Goal: Information Seeking & Learning: Learn about a topic

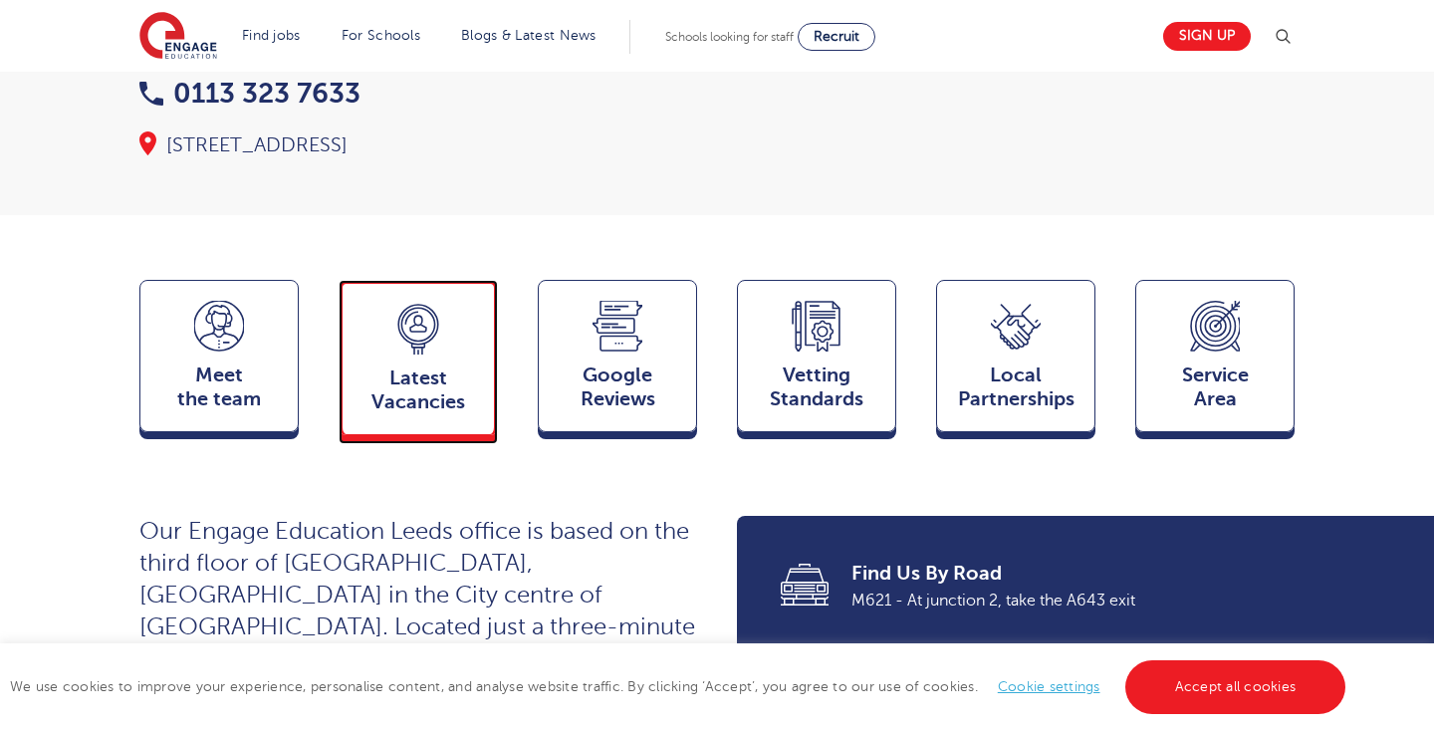
click at [481, 280] on div "Latest Vacancies Jobs" at bounding box center [418, 357] width 159 height 155
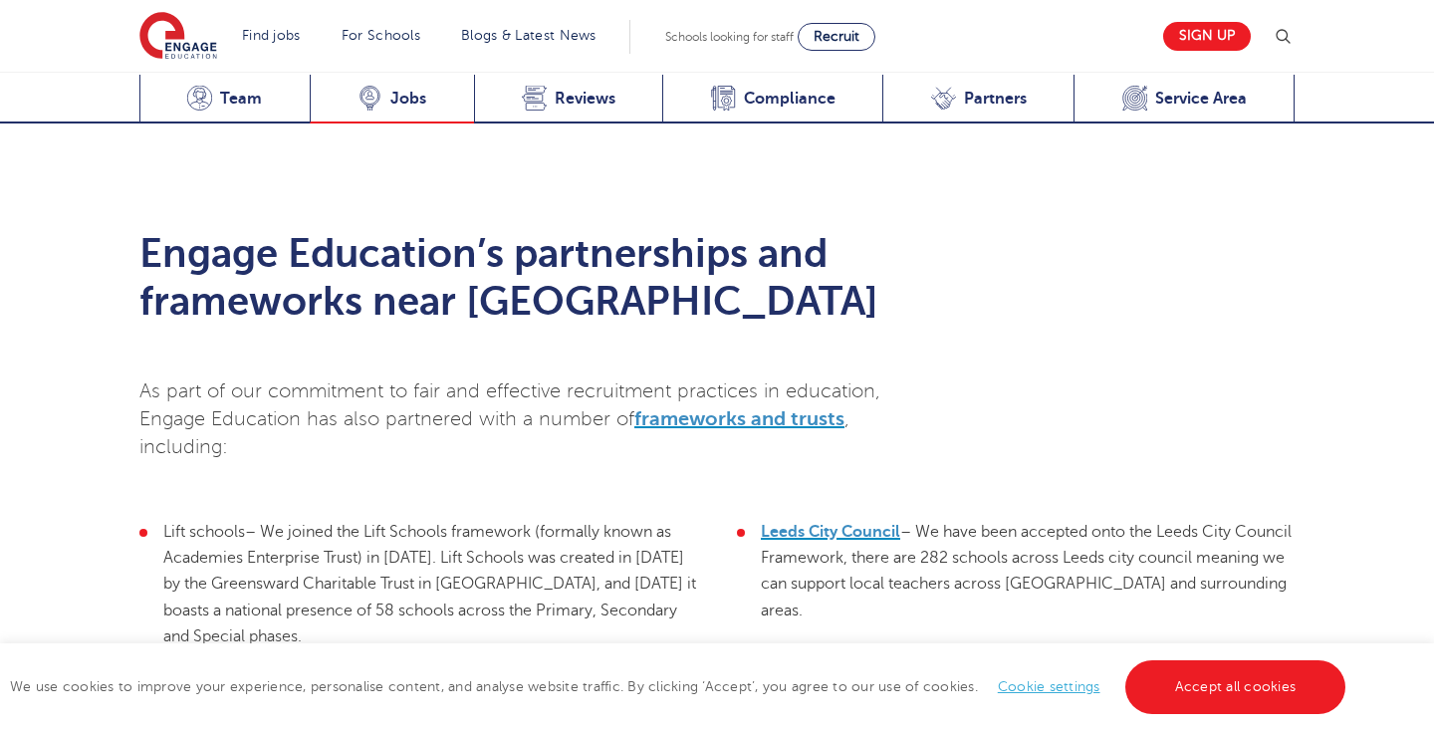
scroll to position [4364, 0]
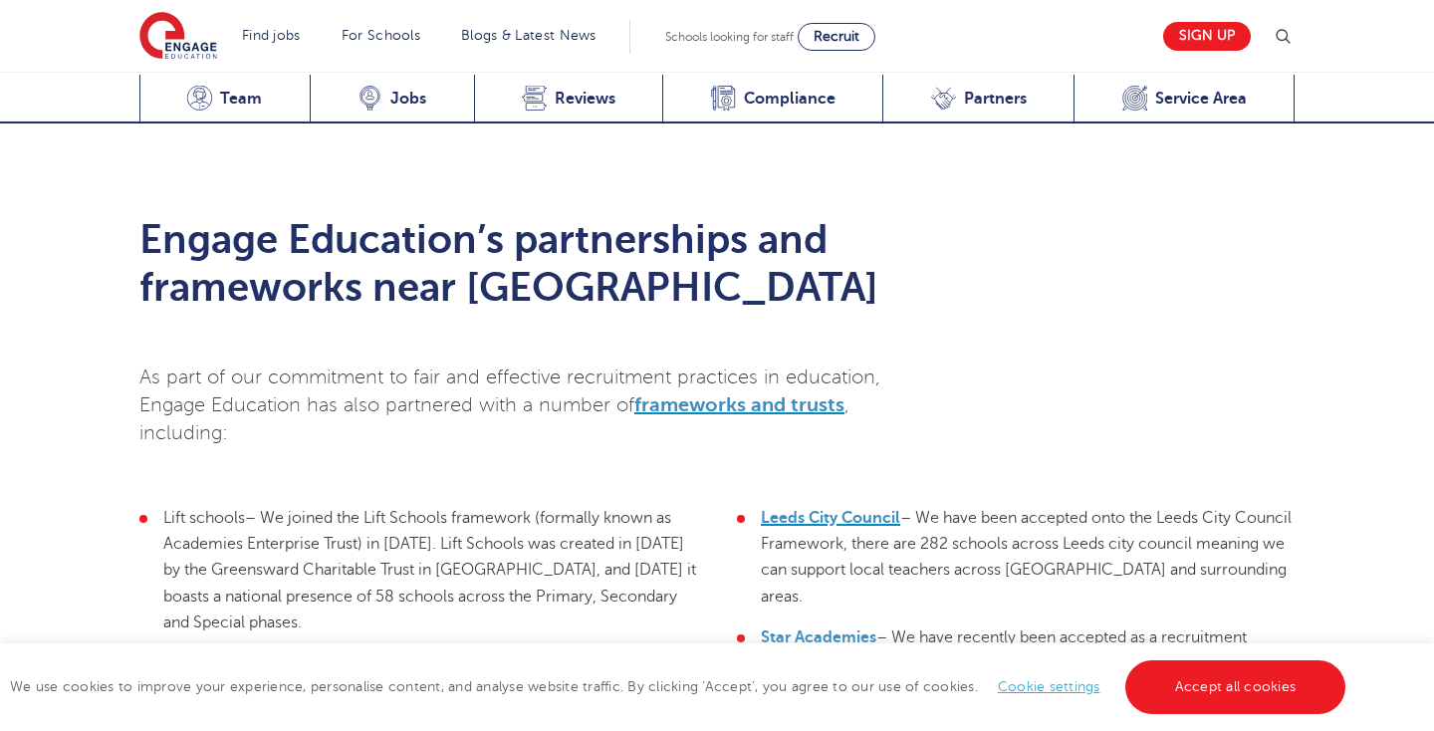
click at [1414, 496] on div "Engage Education’s partnerships and frameworks near [GEOGRAPHIC_DATA] As part o…" at bounding box center [717, 543] width 1434 height 834
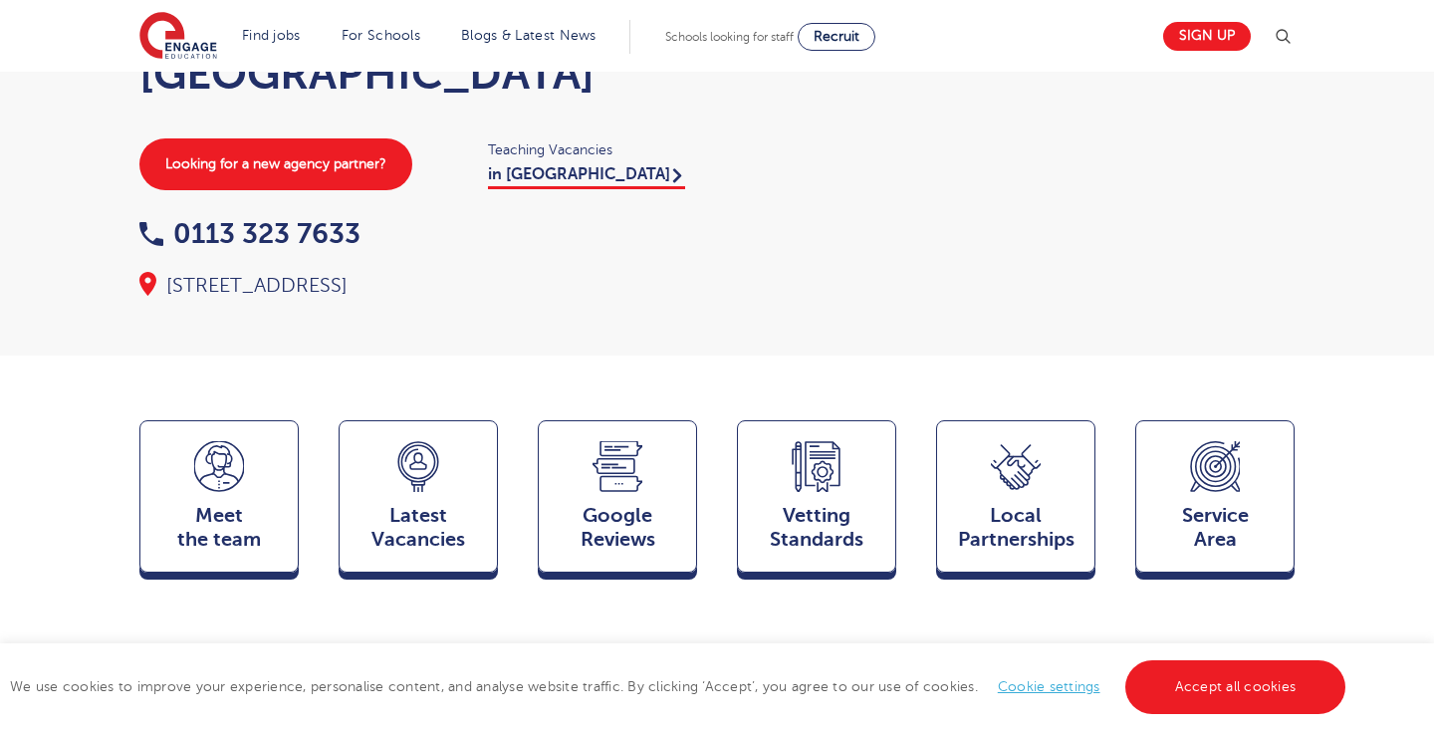
scroll to position [213, 0]
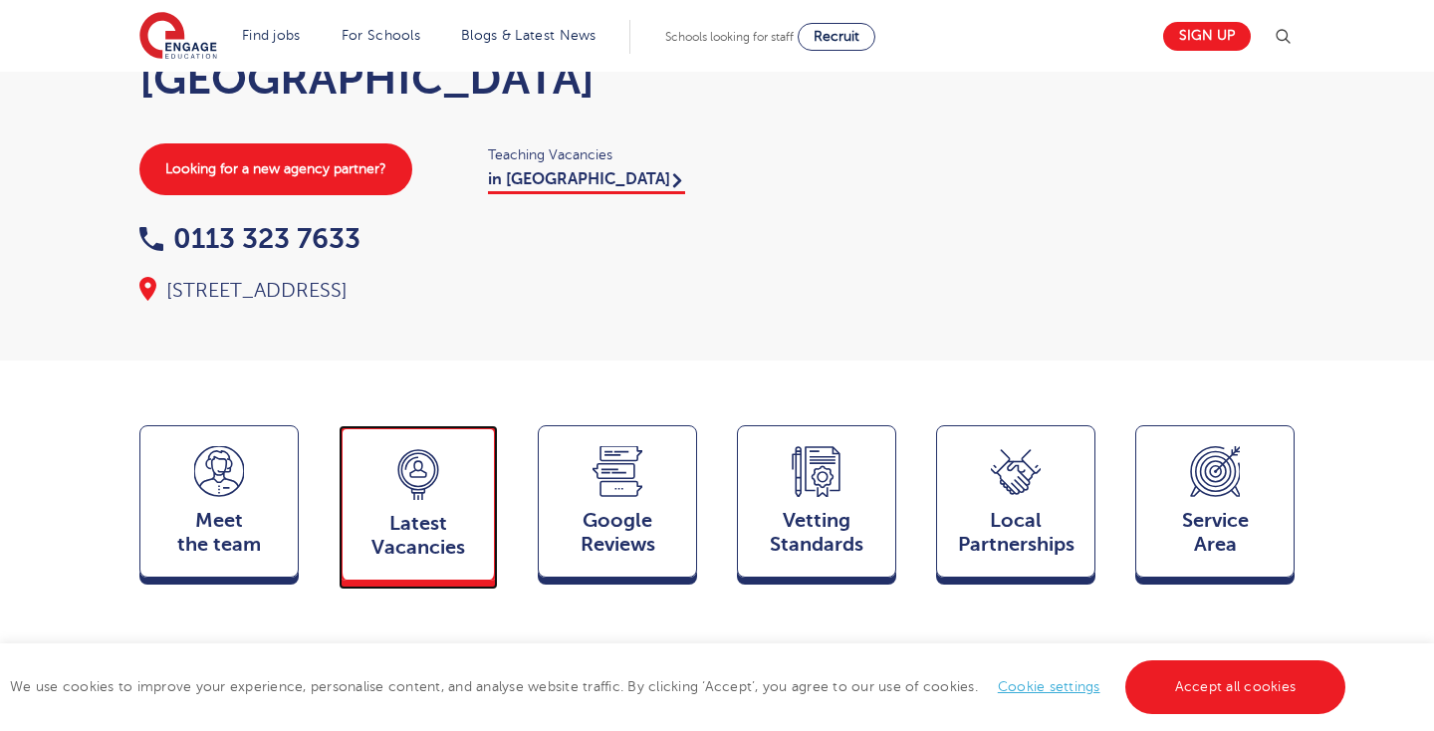
click at [483, 425] on div "Latest Vacancies Jobs" at bounding box center [418, 502] width 159 height 155
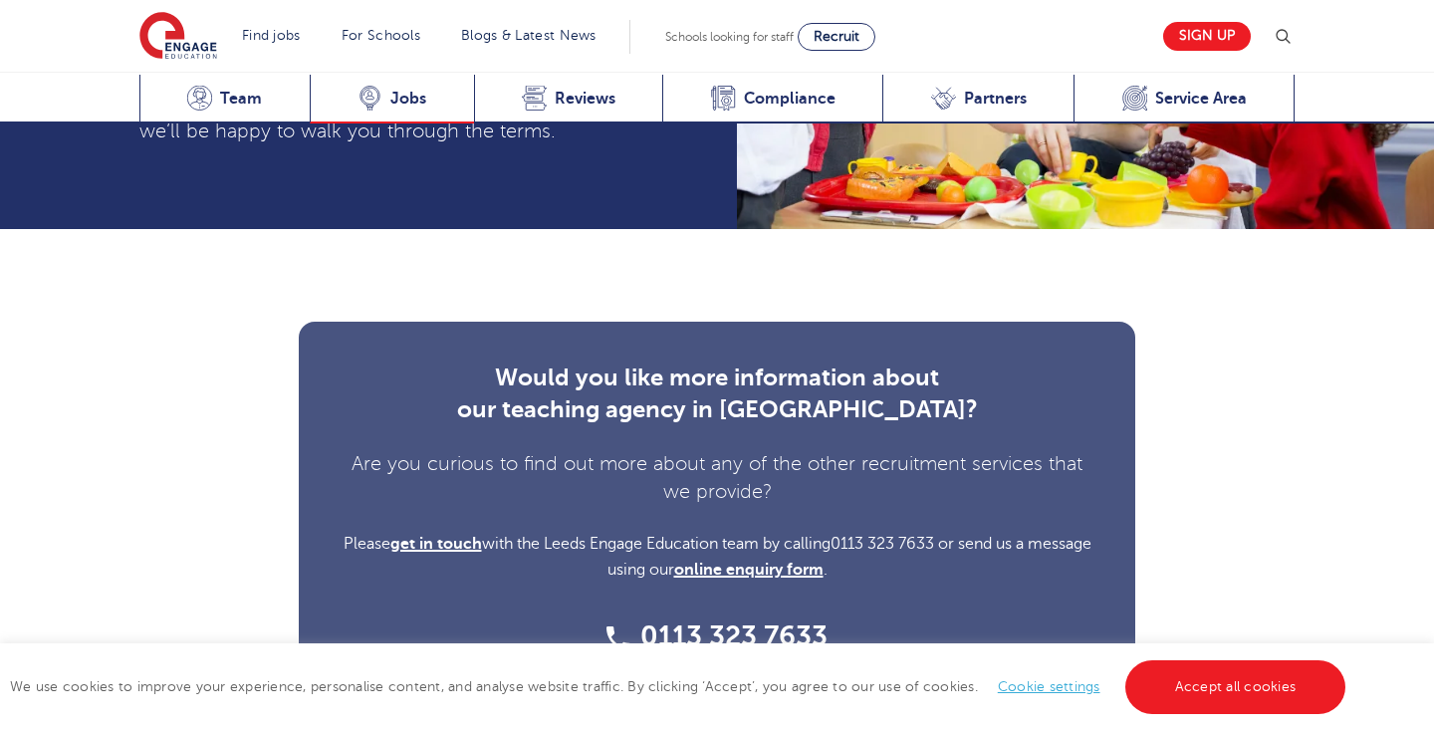
scroll to position [5529, 0]
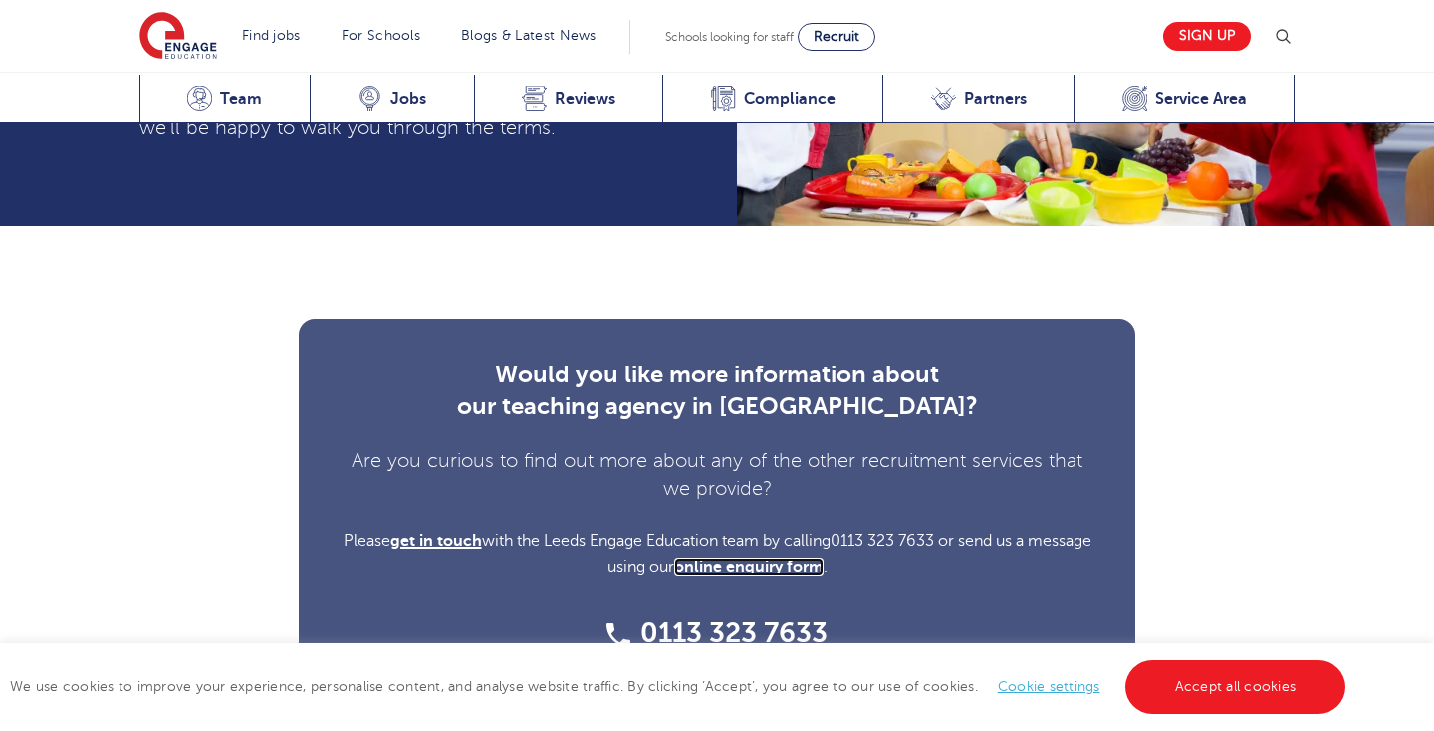
click at [773, 558] on link "online enquiry form" at bounding box center [748, 567] width 149 height 18
click at [1262, 675] on link "Accept all cookies" at bounding box center [1235, 687] width 221 height 54
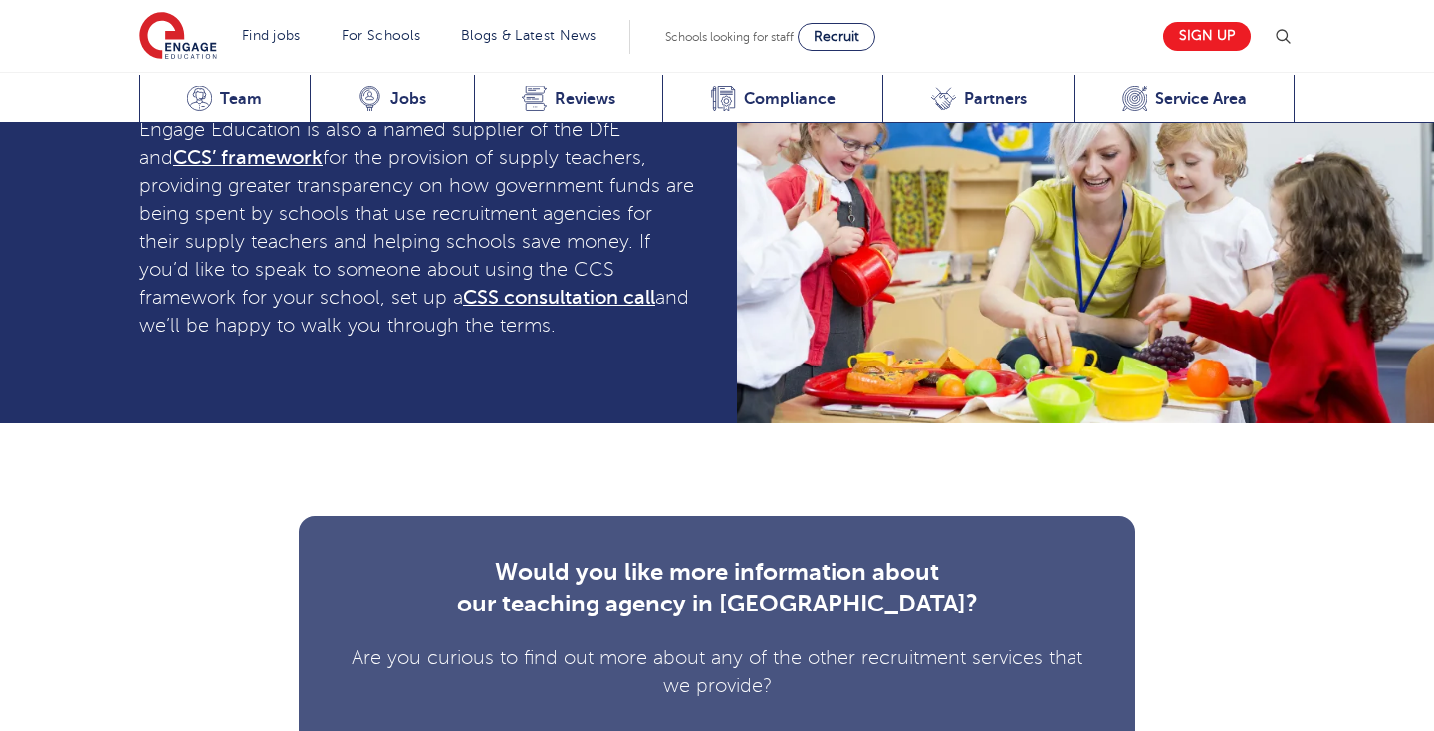
scroll to position [5370, 0]
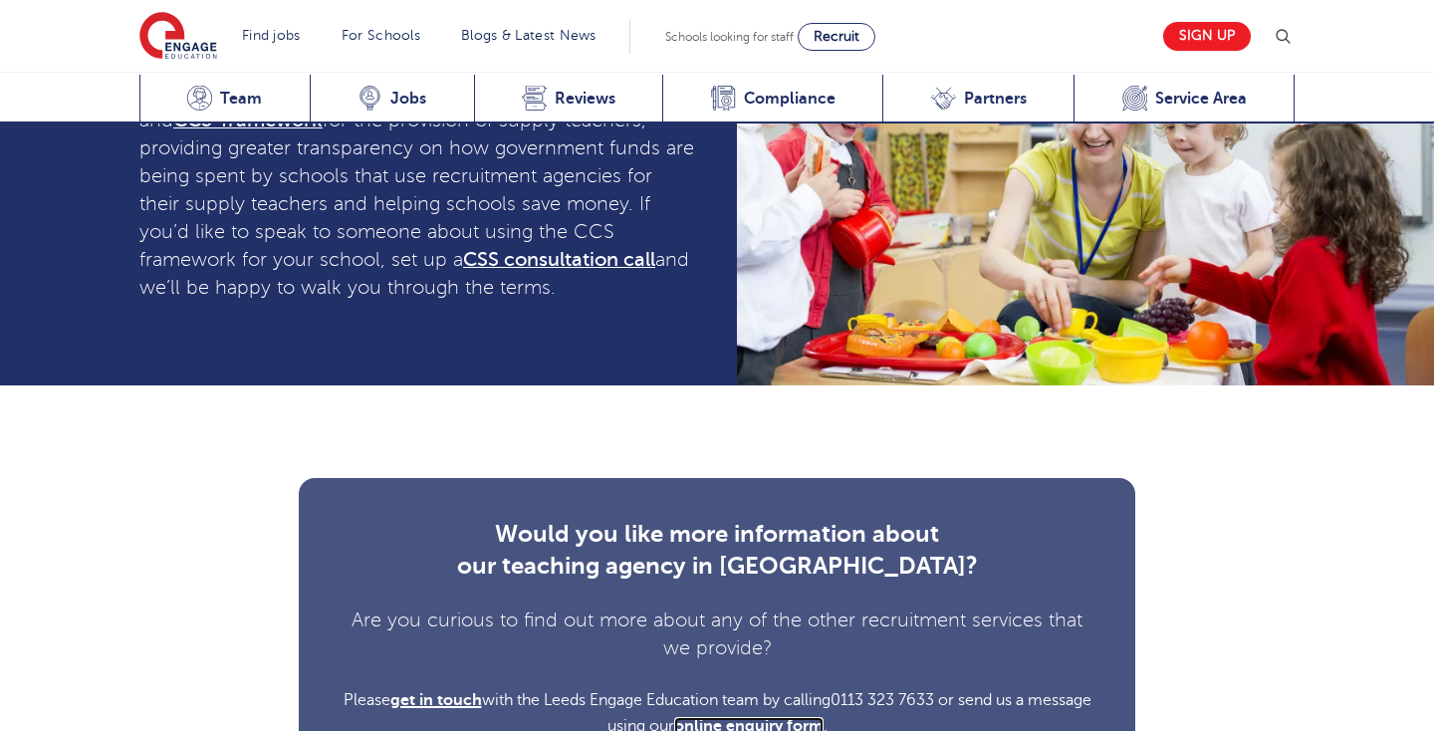
click at [820, 717] on link "online enquiry form" at bounding box center [748, 726] width 149 height 18
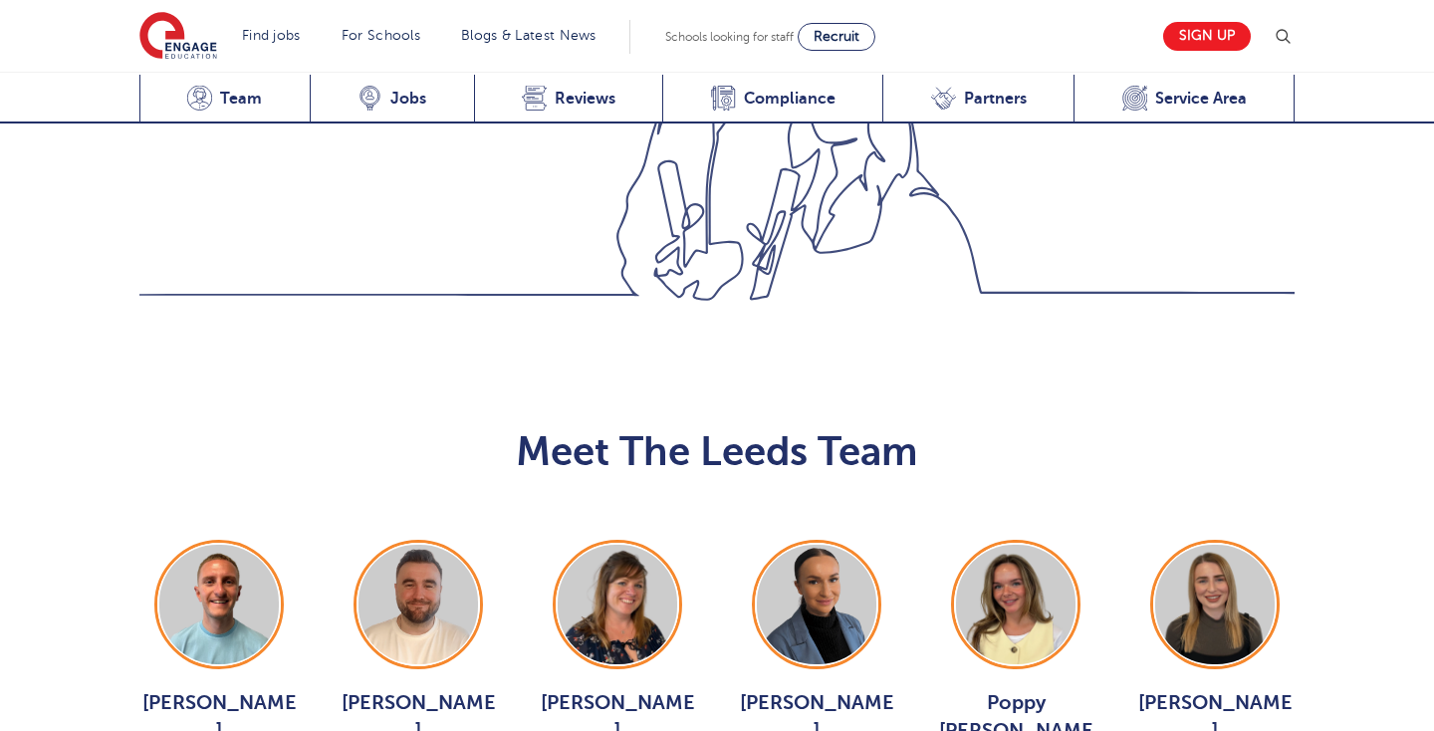
scroll to position [2024, 0]
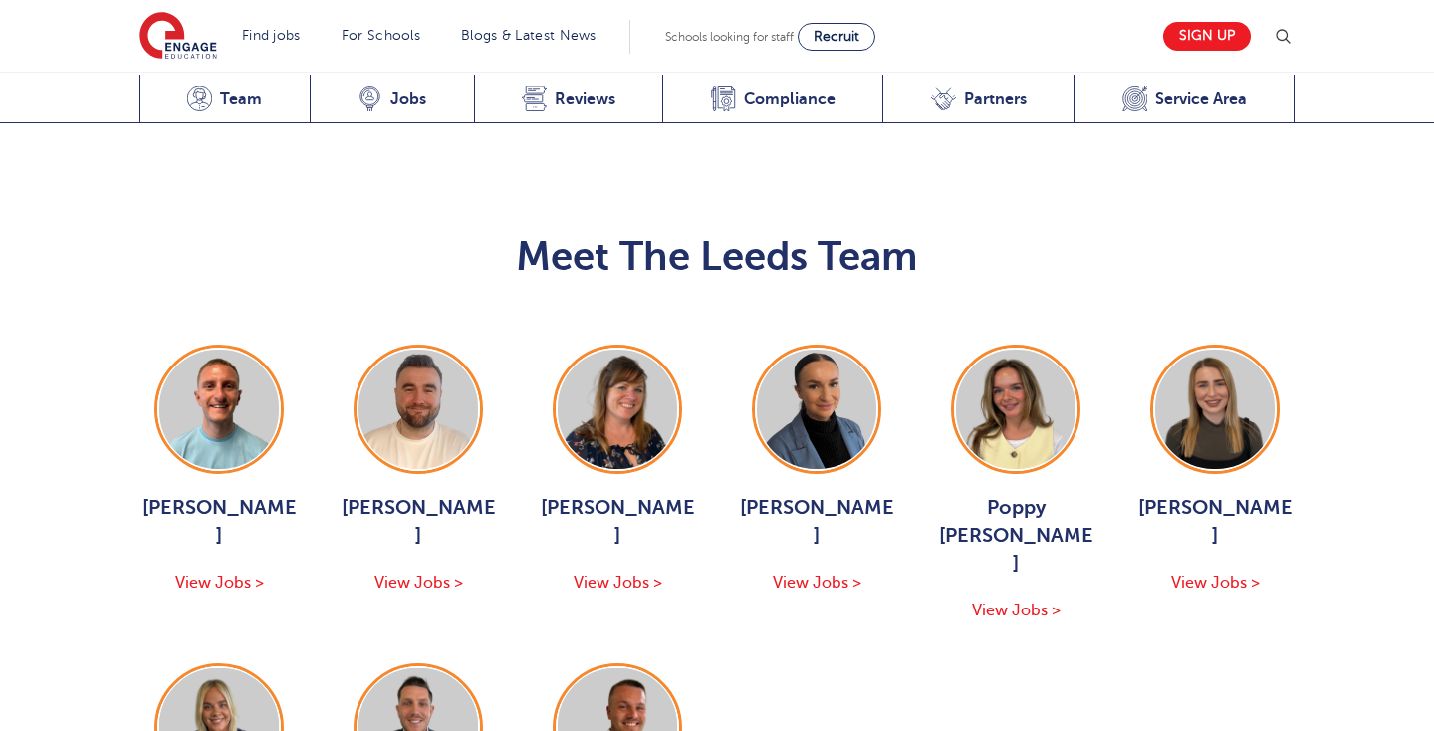
scroll to position [2223, 0]
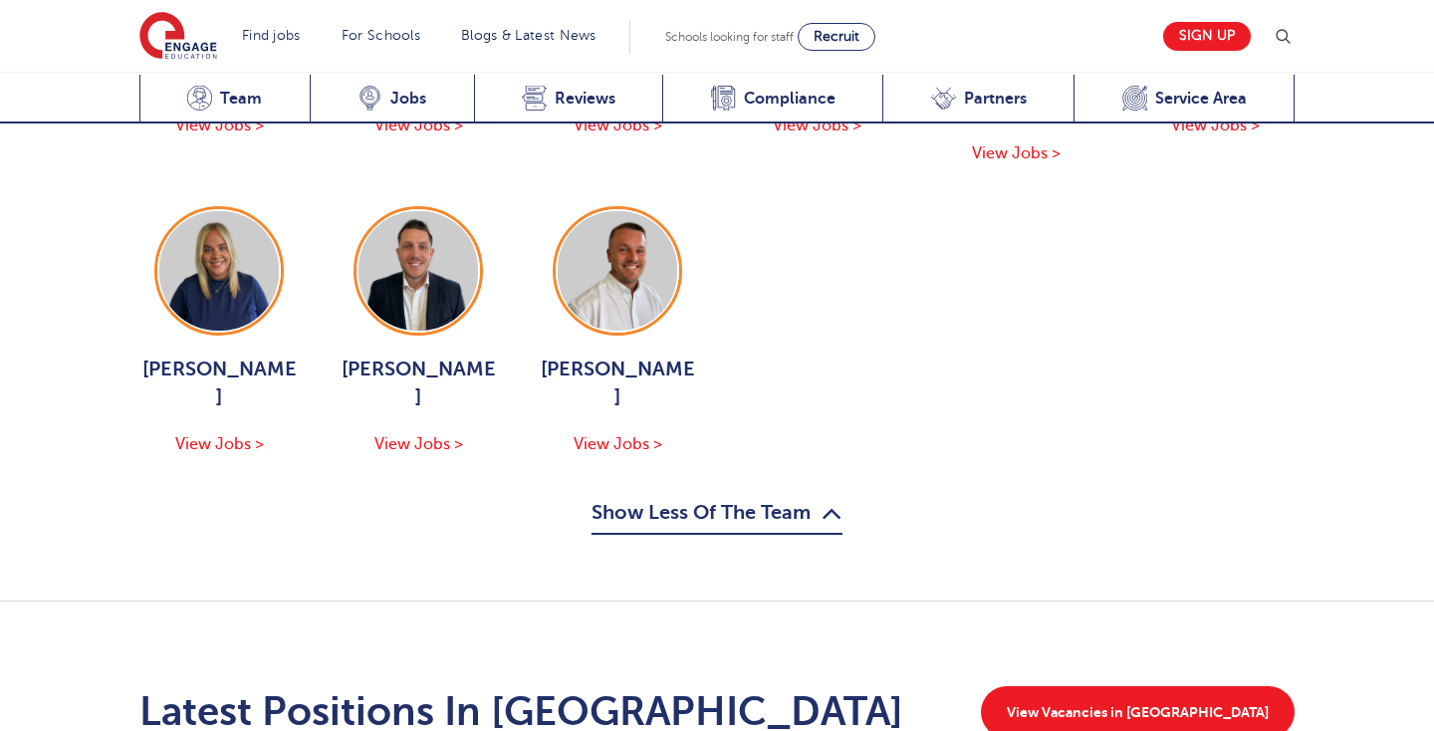
scroll to position [2701, 0]
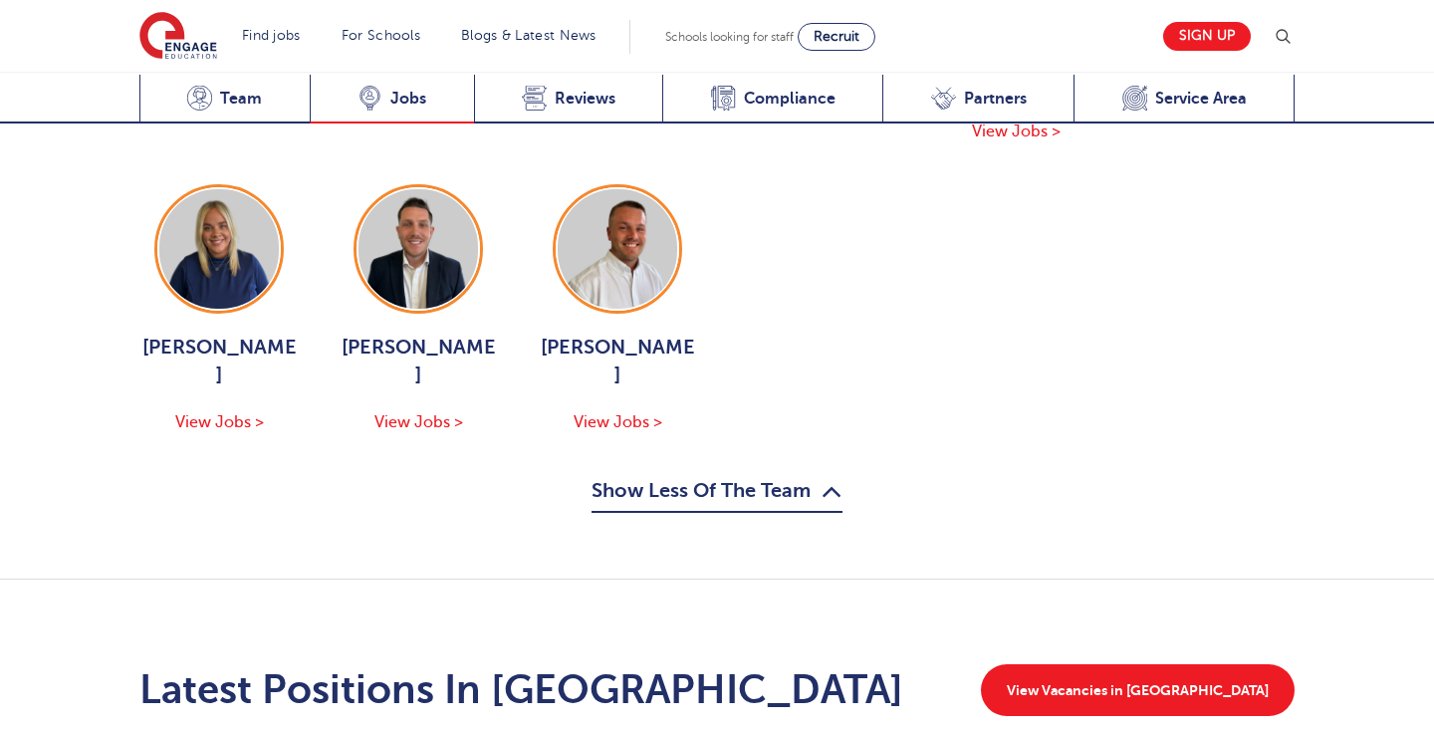
click at [365, 80] on div "Latest Vacancies Jobs" at bounding box center [392, 99] width 164 height 49
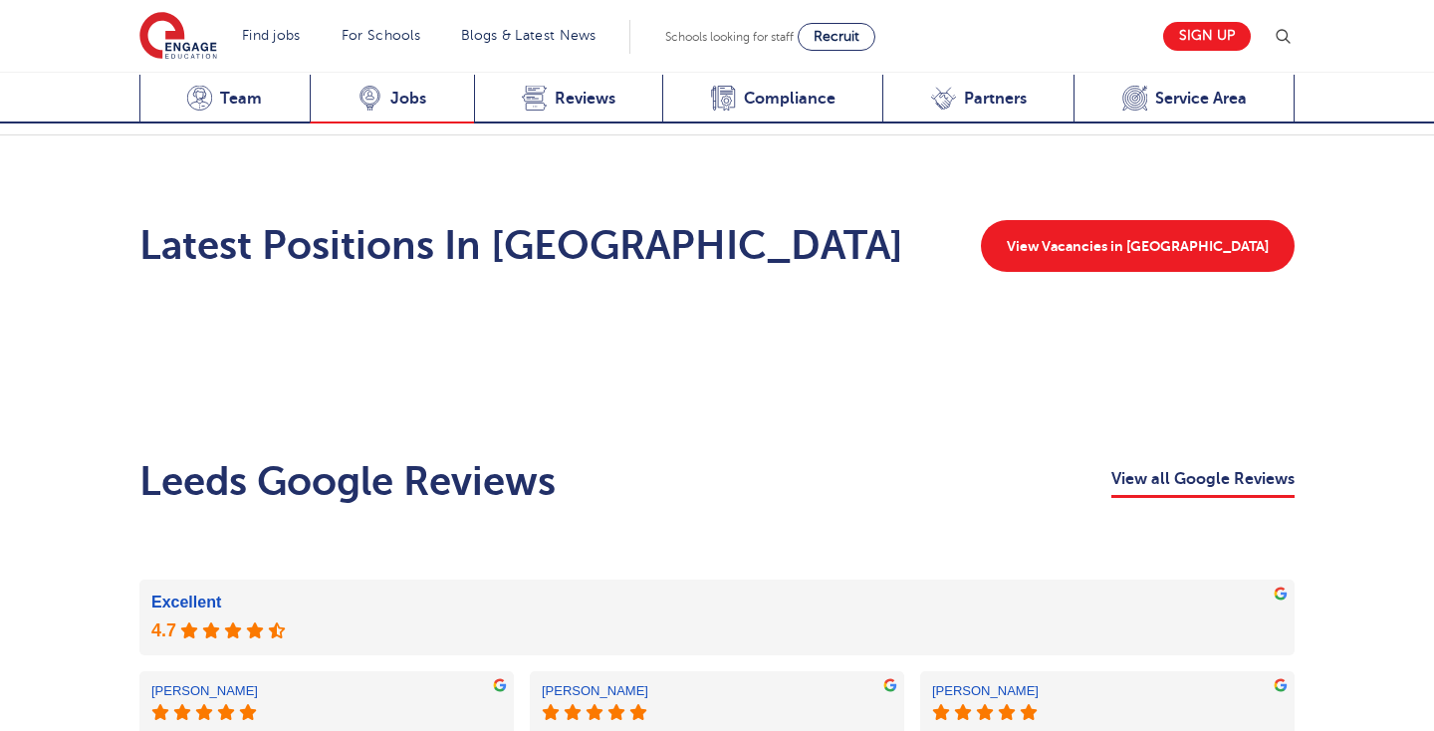
scroll to position [3141, 0]
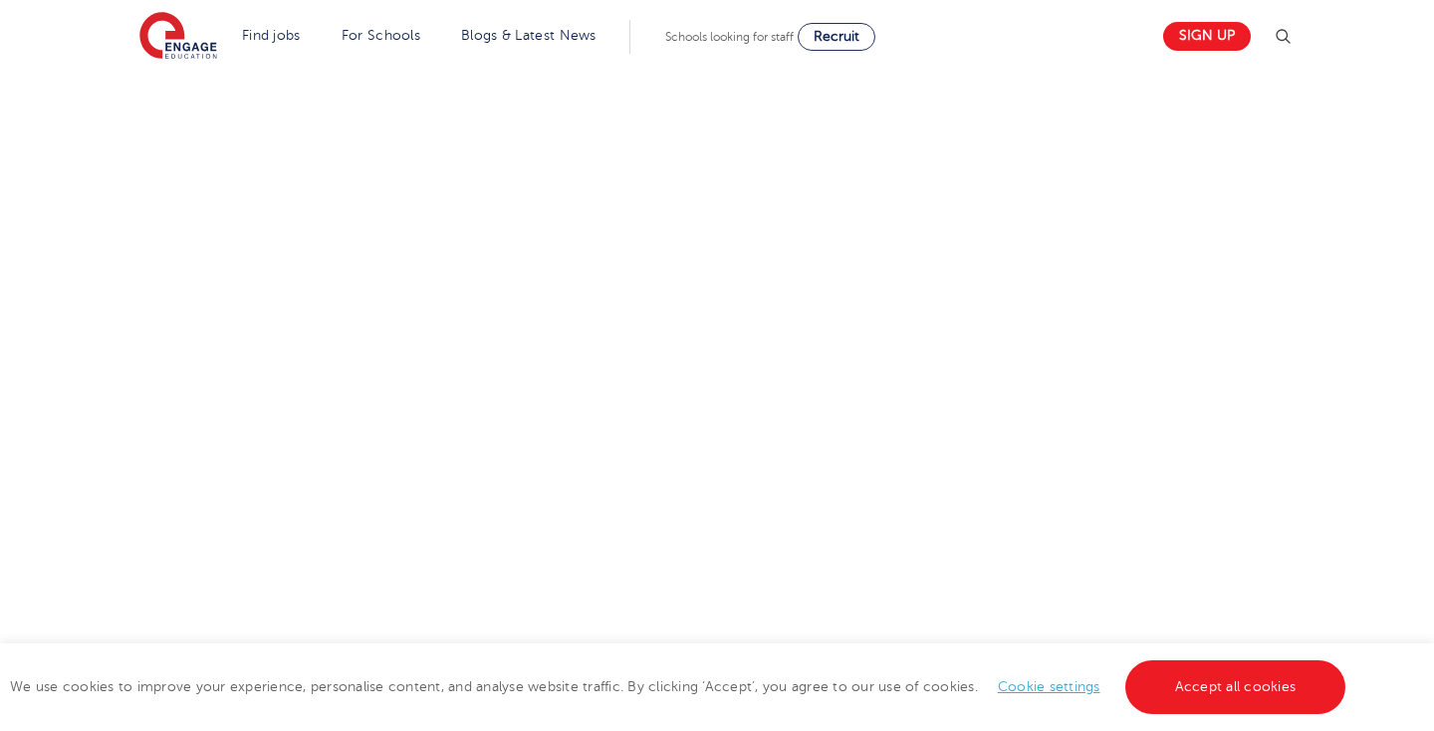
scroll to position [916, 0]
click at [1216, 475] on div at bounding box center [717, 277] width 1007 height 836
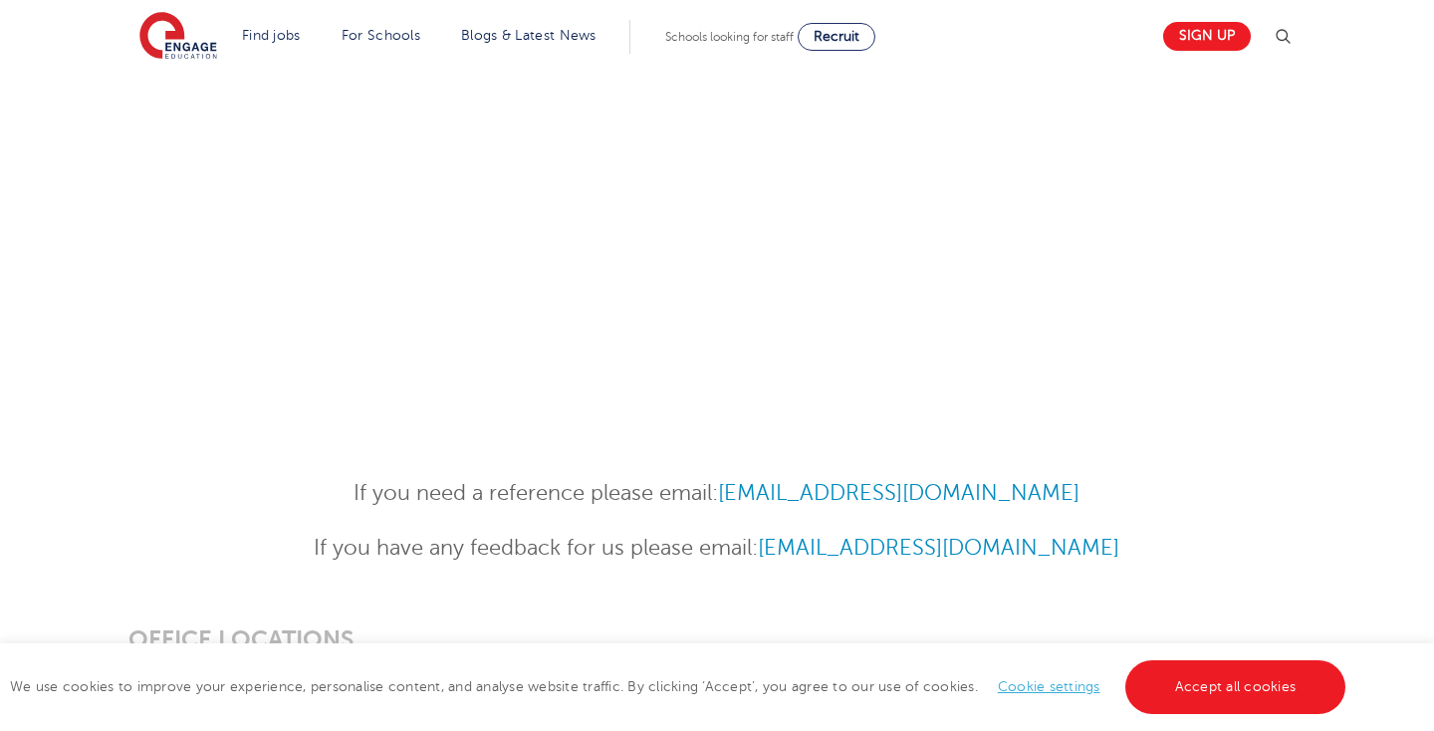
scroll to position [795, 0]
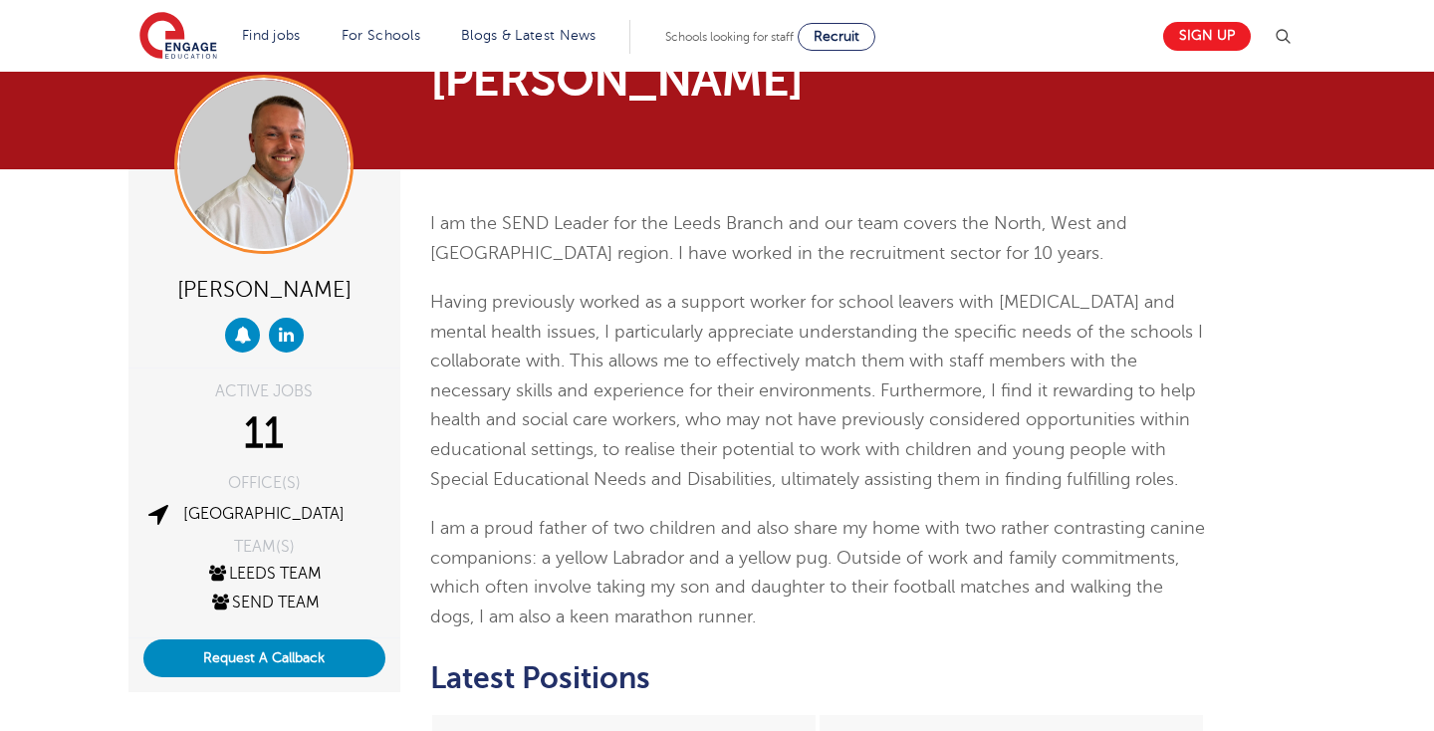
scroll to position [53, 0]
